Goal: Information Seeking & Learning: Learn about a topic

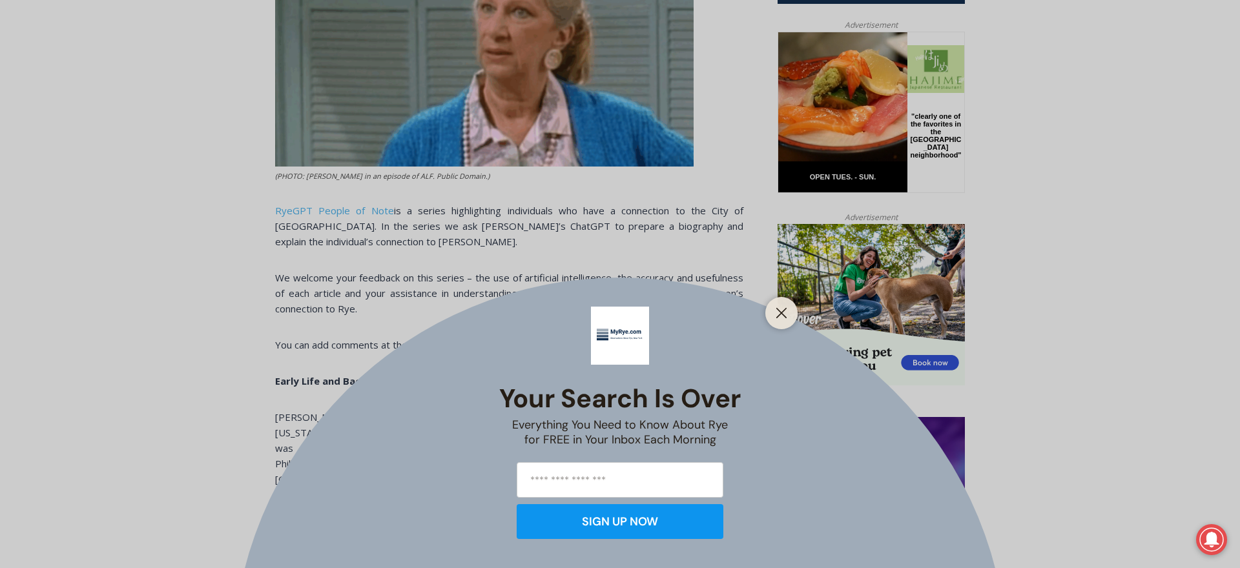
scroll to position [651, 0]
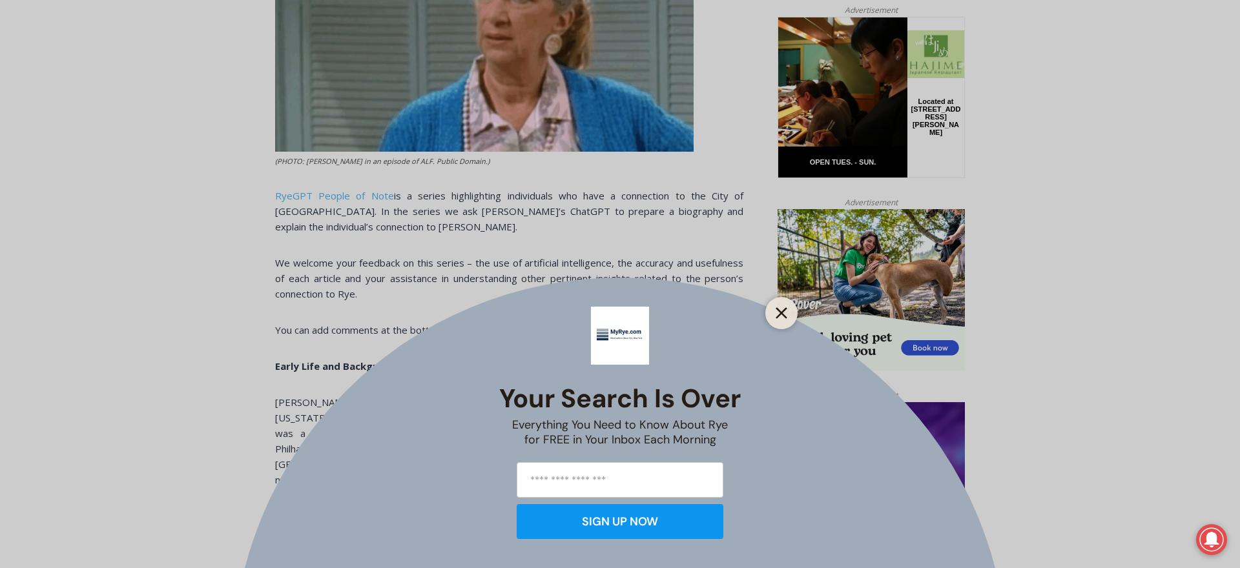
click at [773, 317] on button "Close" at bounding box center [782, 313] width 18 height 18
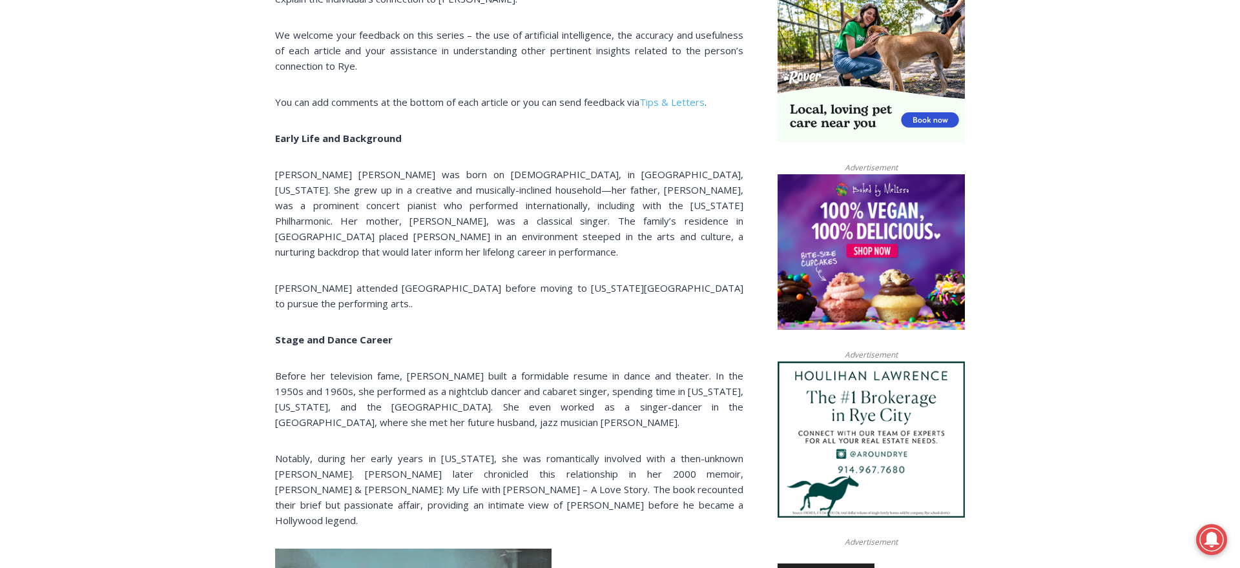
scroll to position [0, 0]
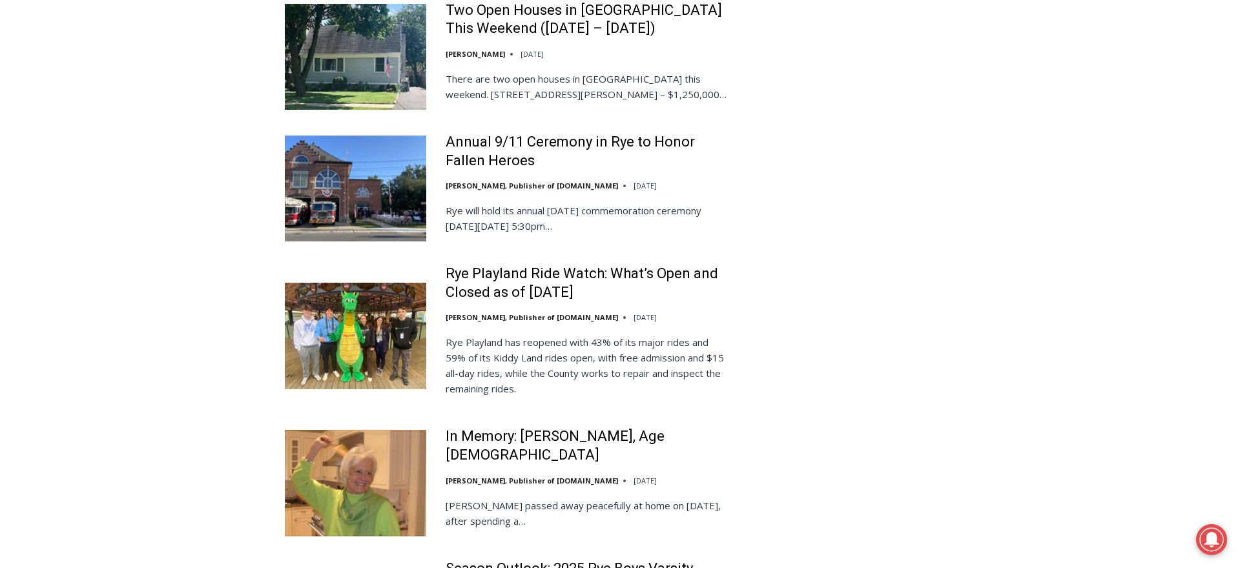
scroll to position [2793, 0]
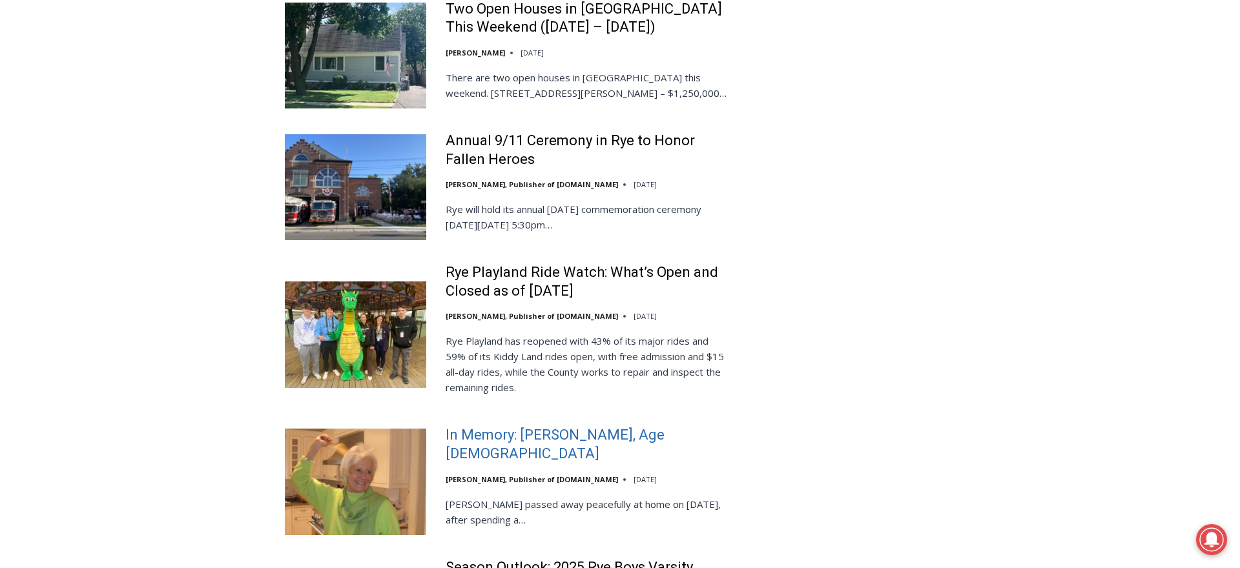
click at [593, 426] on link "In Memory: [PERSON_NAME], Age [DEMOGRAPHIC_DATA]" at bounding box center [588, 444] width 284 height 37
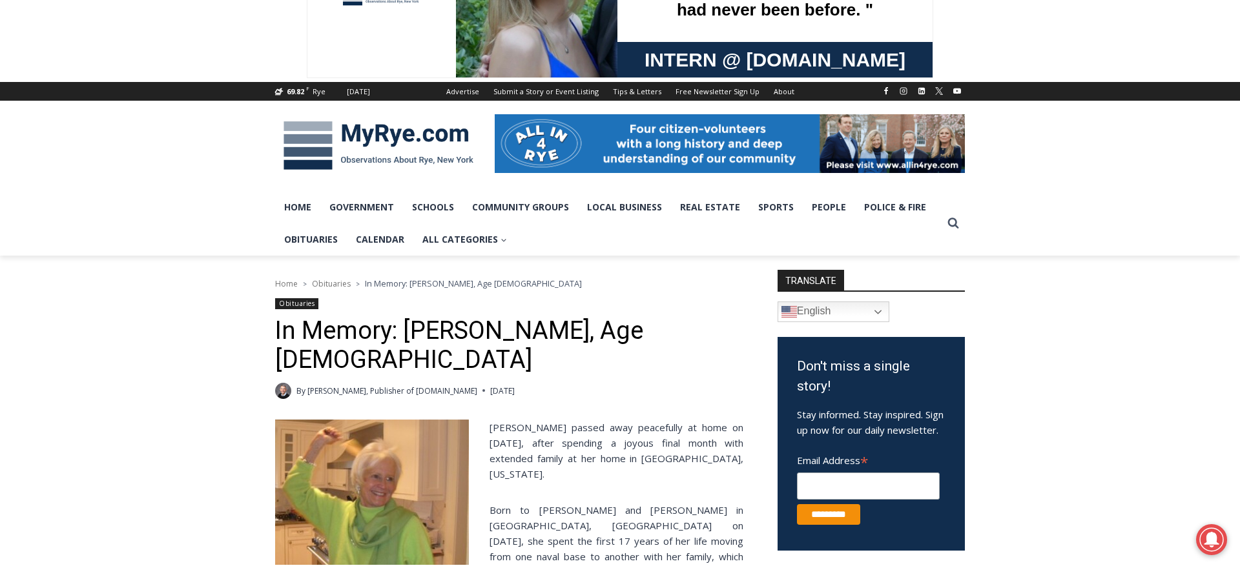
scroll to position [25, 0]
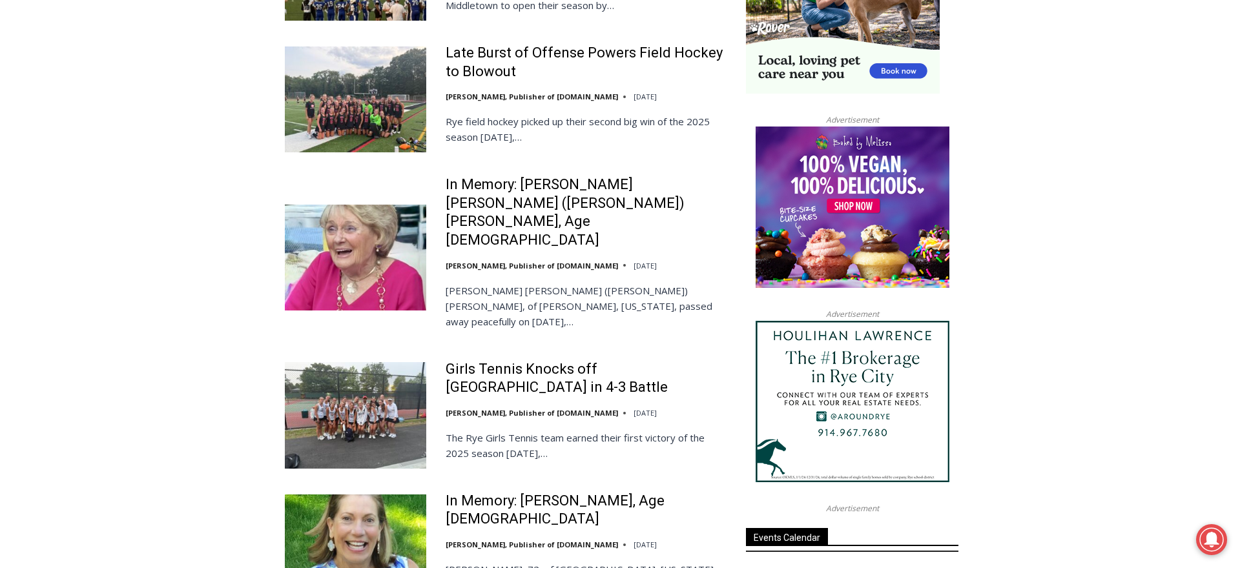
scroll to position [1250, 0]
